Goal: Task Accomplishment & Management: Manage account settings

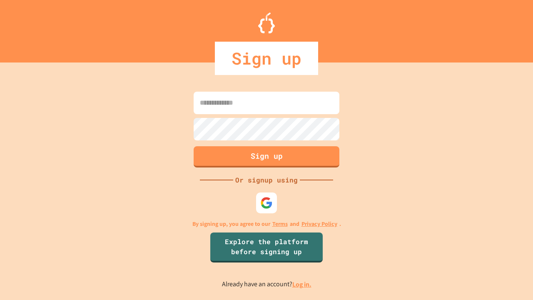
click at [303, 284] on link "Log in." at bounding box center [302, 284] width 19 height 9
